Goal: Navigation & Orientation: Find specific page/section

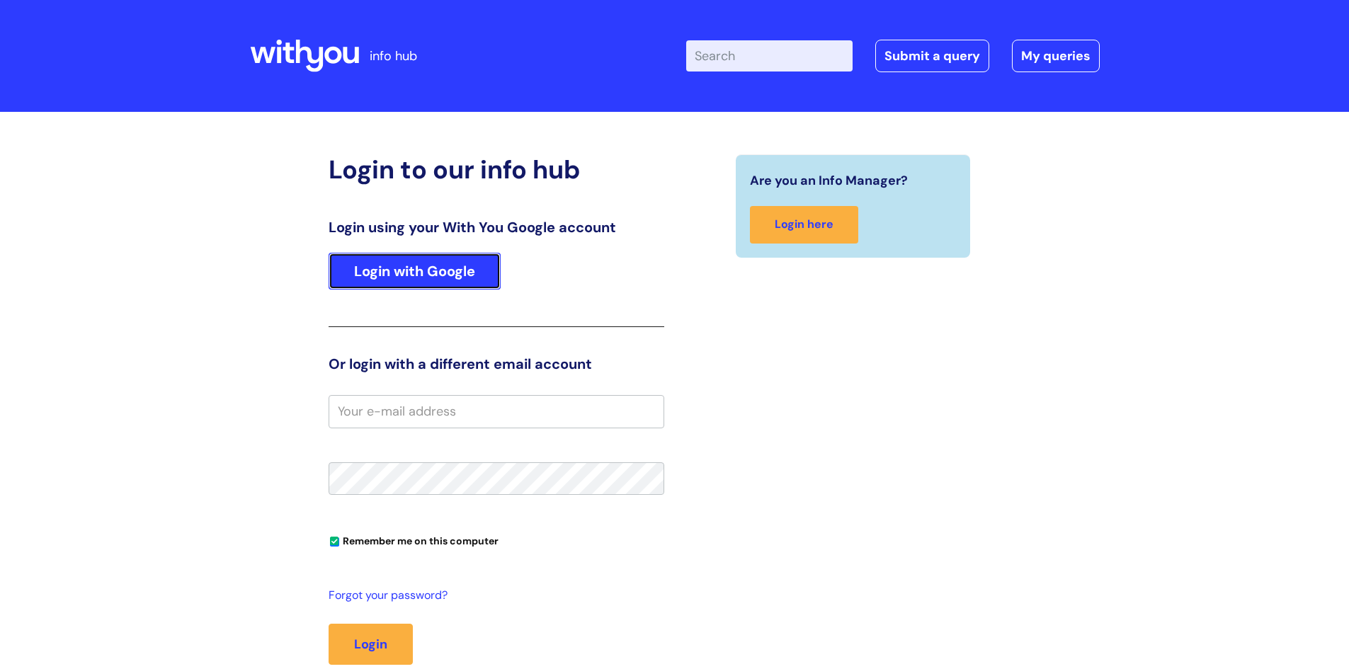
click at [448, 268] on link "Login with Google" at bounding box center [415, 271] width 172 height 37
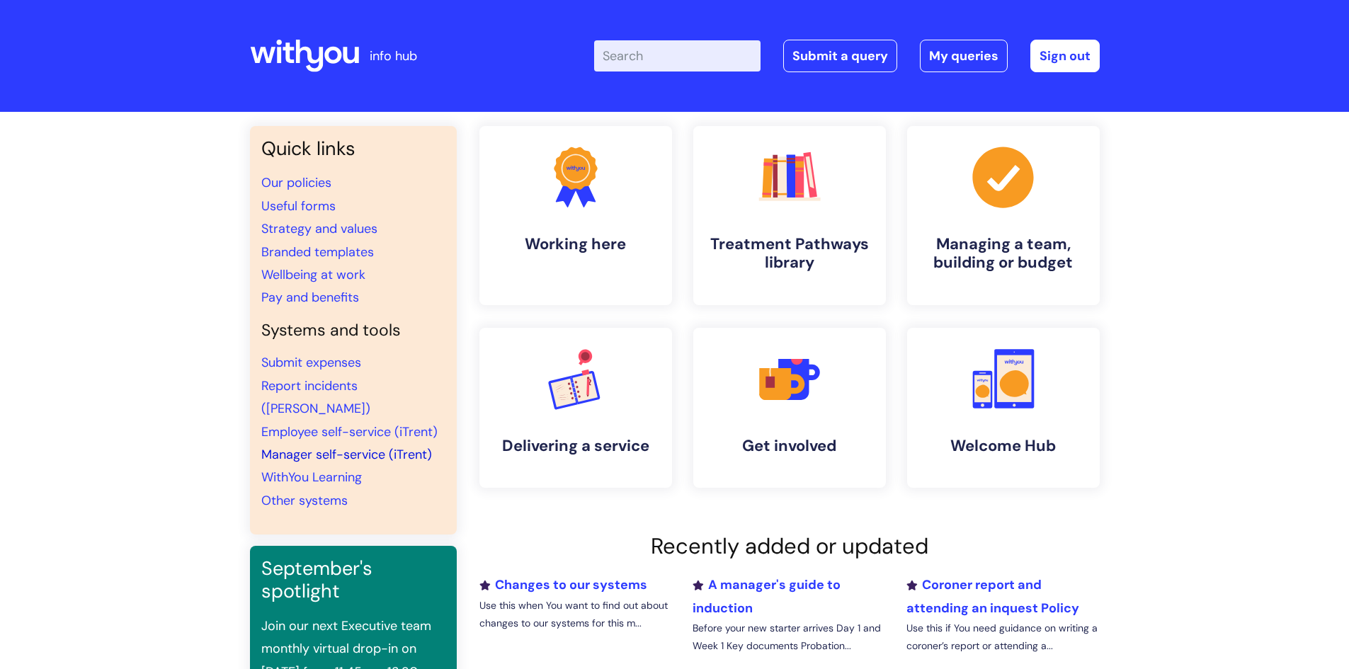
click at [361, 446] on link "Manager self-service (iTrent)" at bounding box center [346, 454] width 171 height 17
click at [334, 469] on link "WithYou Learning" at bounding box center [311, 477] width 101 height 17
